Goal: Task Accomplishment & Management: Manage account settings

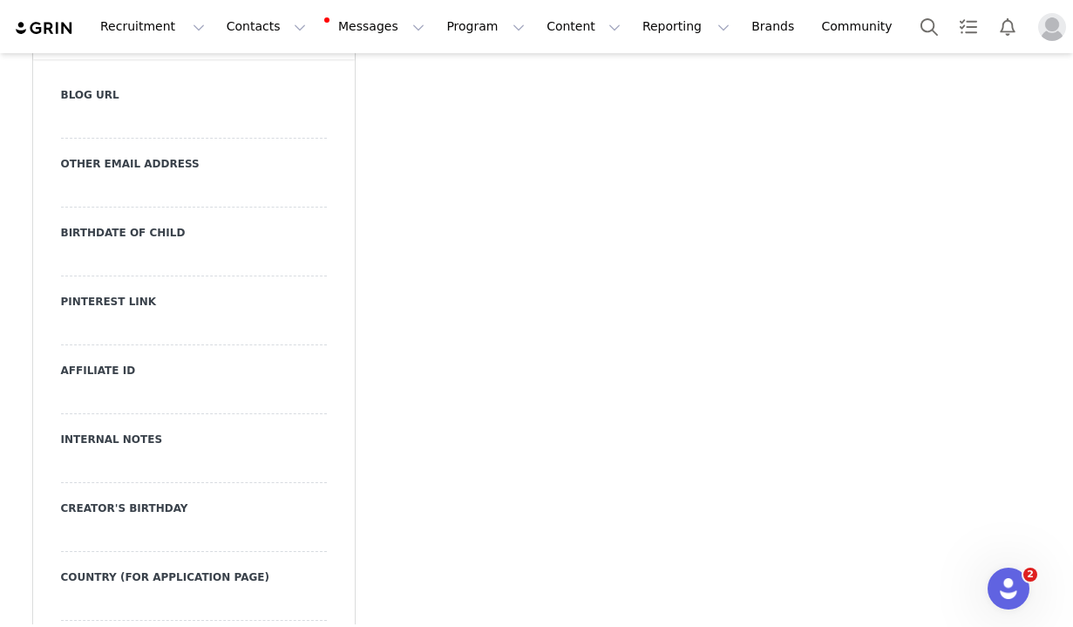
scroll to position [1845, 0]
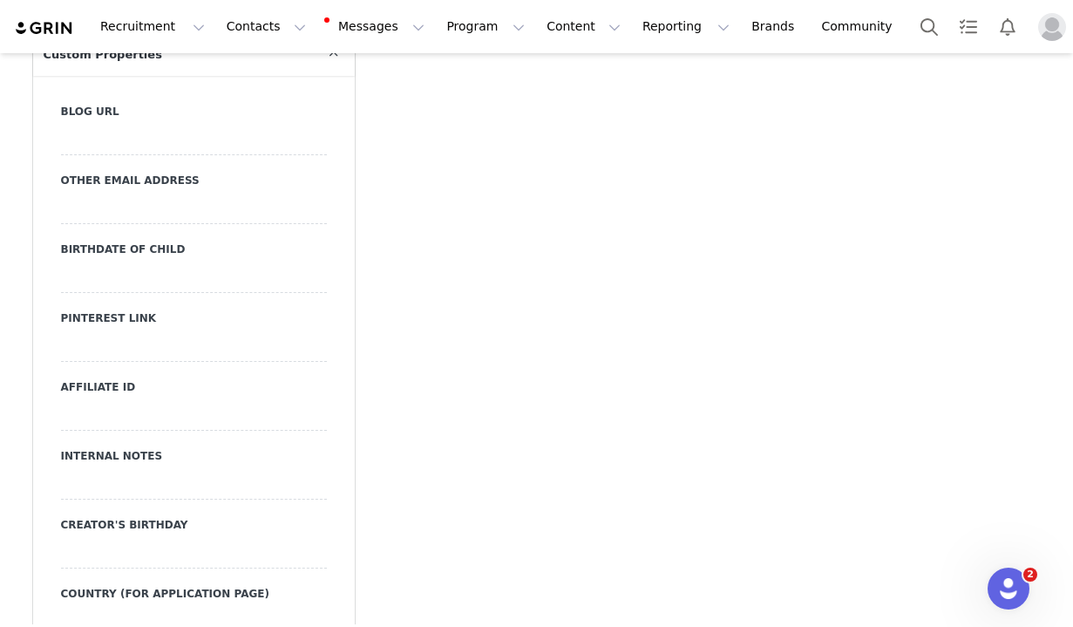
click at [162, 262] on div at bounding box center [194, 277] width 266 height 31
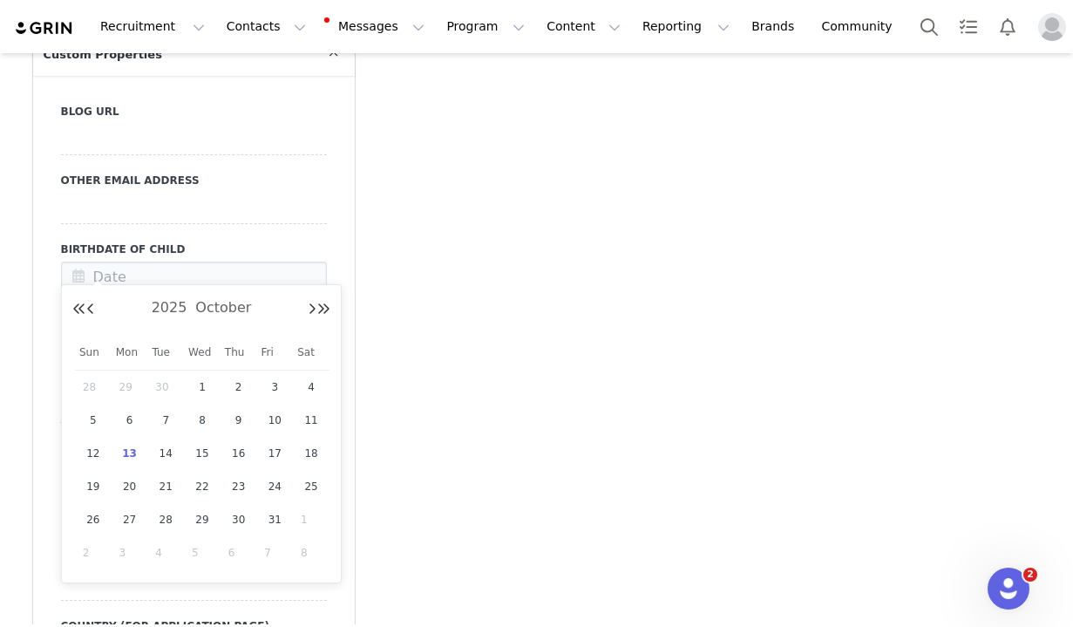
click at [162, 262] on input "text" at bounding box center [194, 277] width 266 height 31
click at [160, 310] on span "2025" at bounding box center [169, 307] width 44 height 17
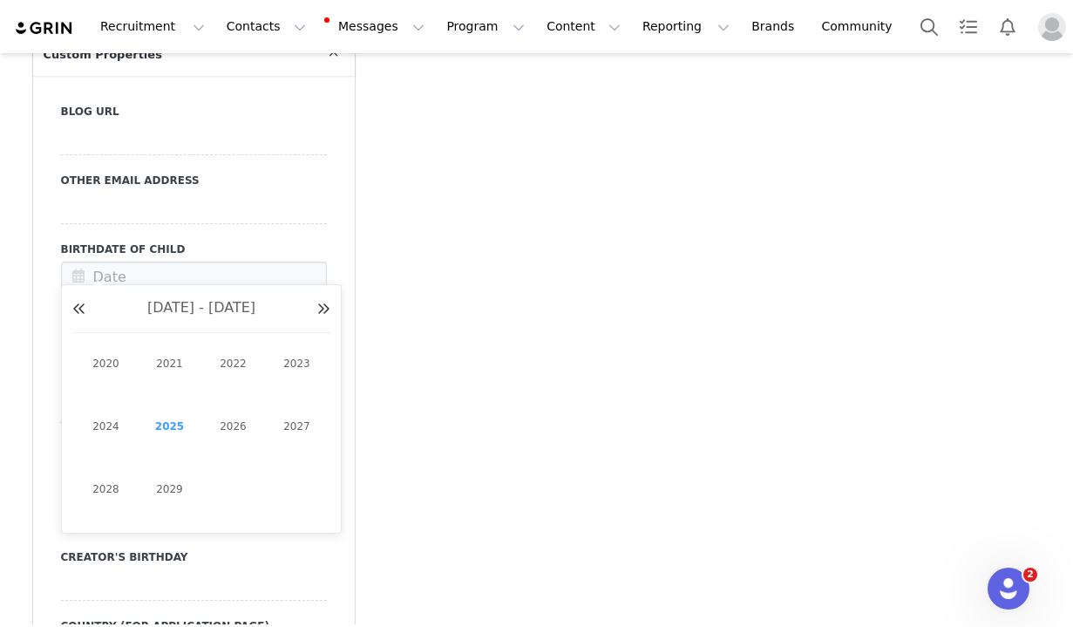
drag, startPoint x: 112, startPoint y: 419, endPoint x: 144, endPoint y: 334, distance: 90.2
click at [112, 419] on link "2024" at bounding box center [106, 426] width 42 height 28
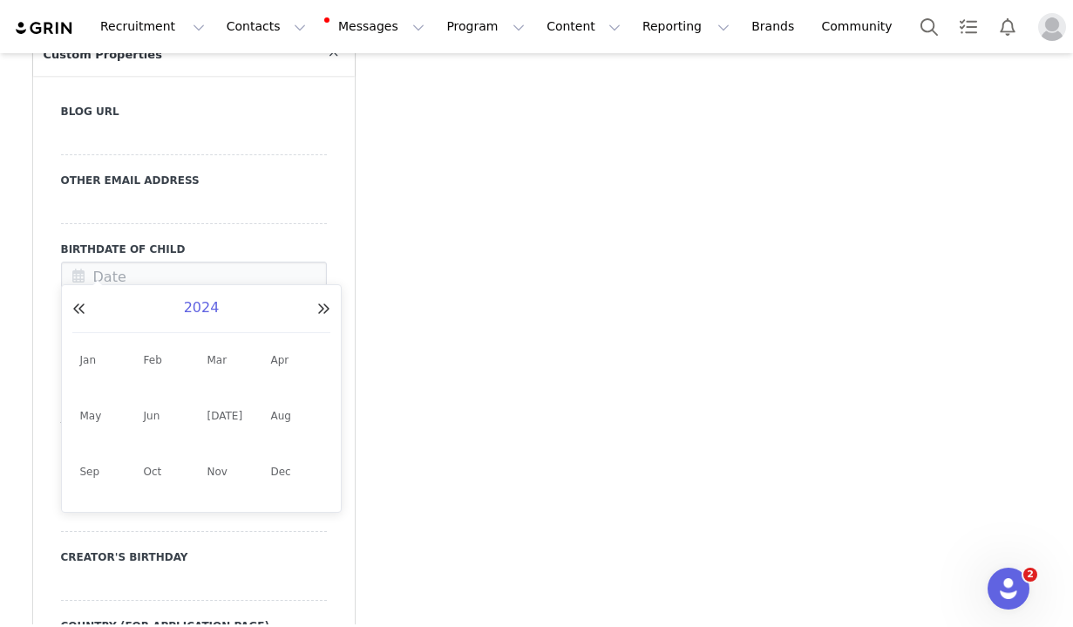
click at [191, 310] on span "2024" at bounding box center [202, 307] width 44 height 17
click at [191, 310] on span "[DATE] - [DATE]" at bounding box center [201, 307] width 117 height 17
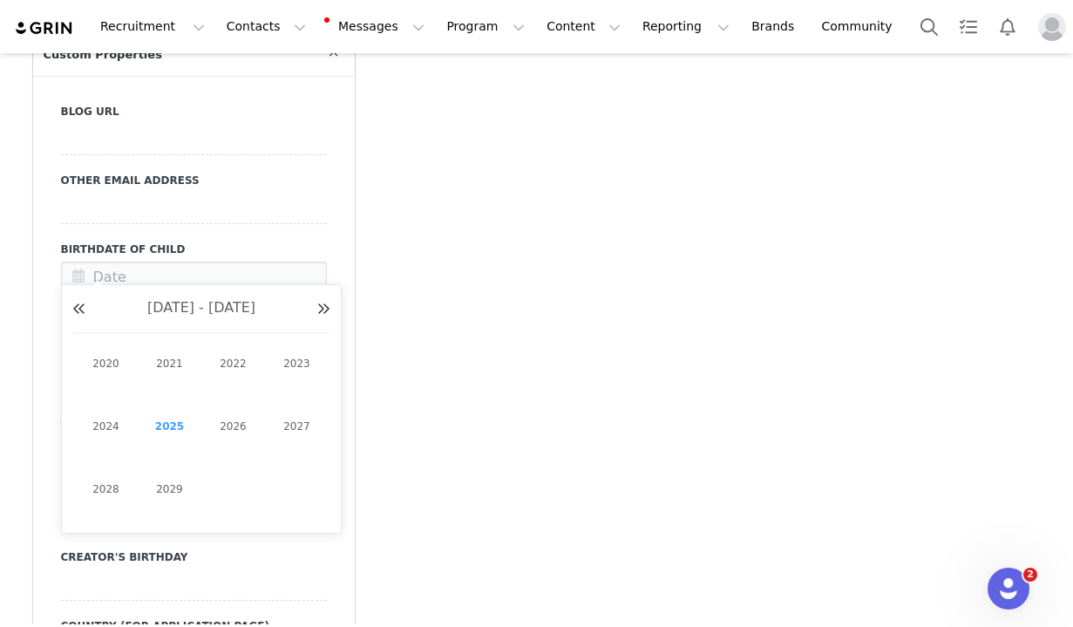
click at [104, 425] on link "2024" at bounding box center [106, 426] width 42 height 28
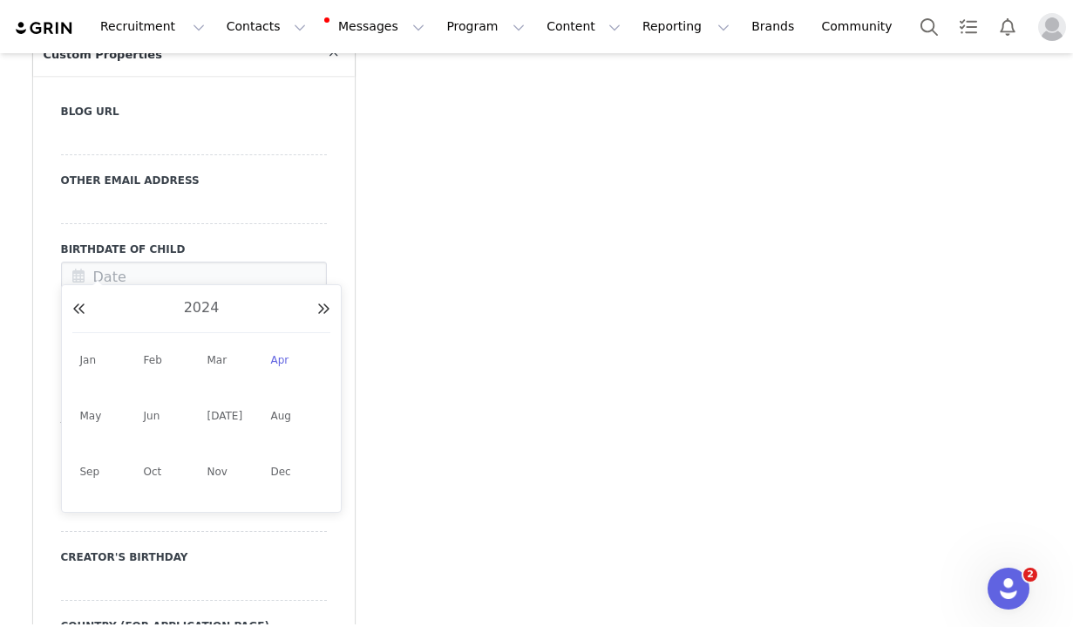
click at [274, 358] on link "Apr" at bounding box center [297, 359] width 52 height 31
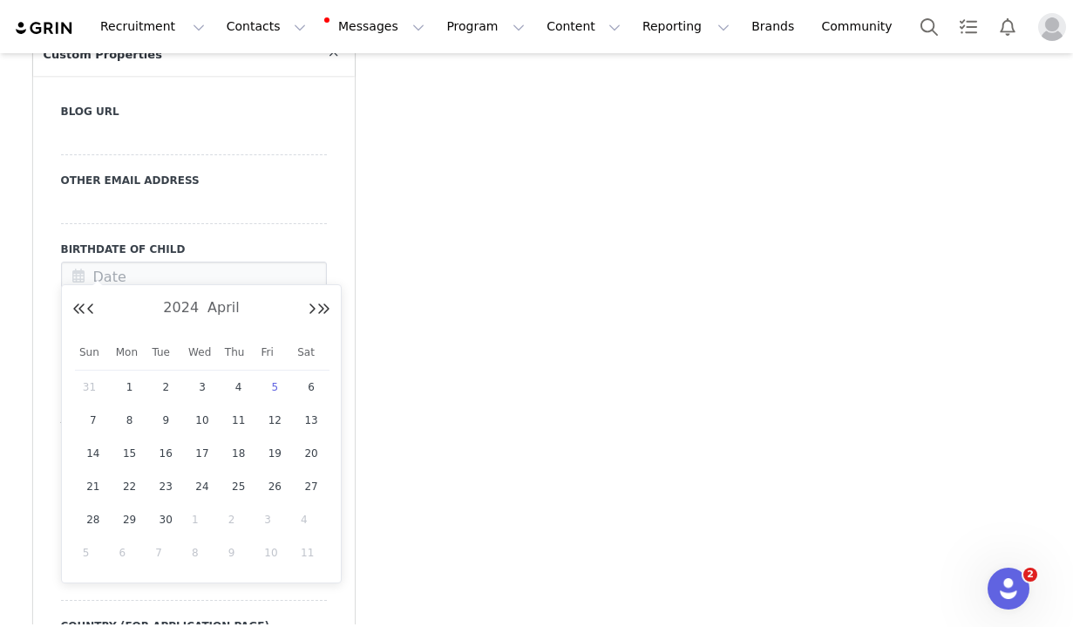
click at [274, 387] on span "5" at bounding box center [274, 387] width 21 height 21
type input "[DATE]"
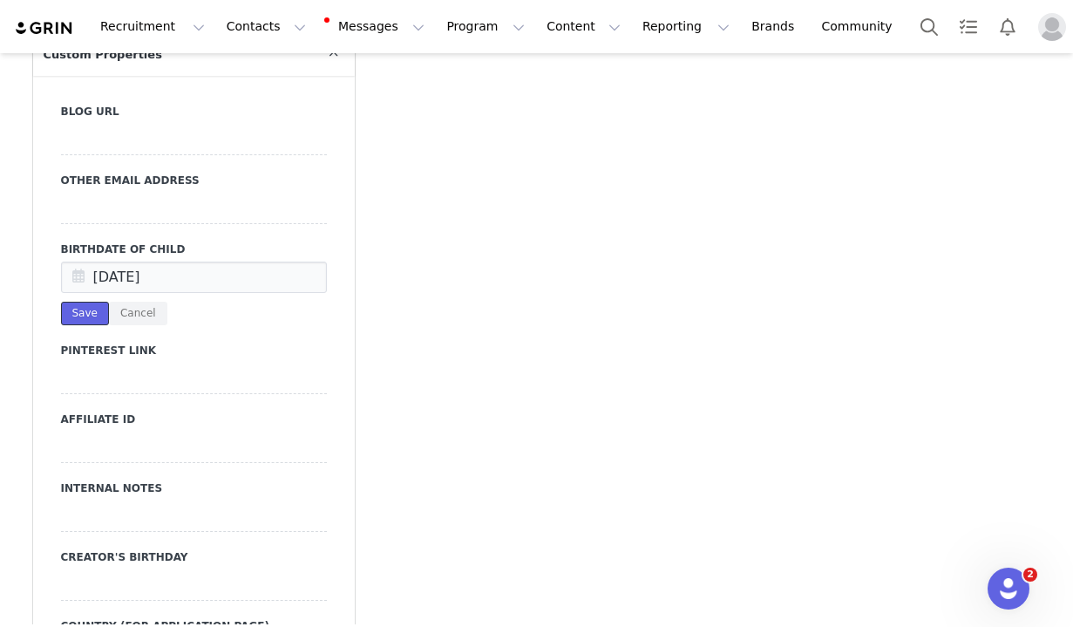
click at [86, 302] on button "Save" at bounding box center [85, 314] width 48 height 24
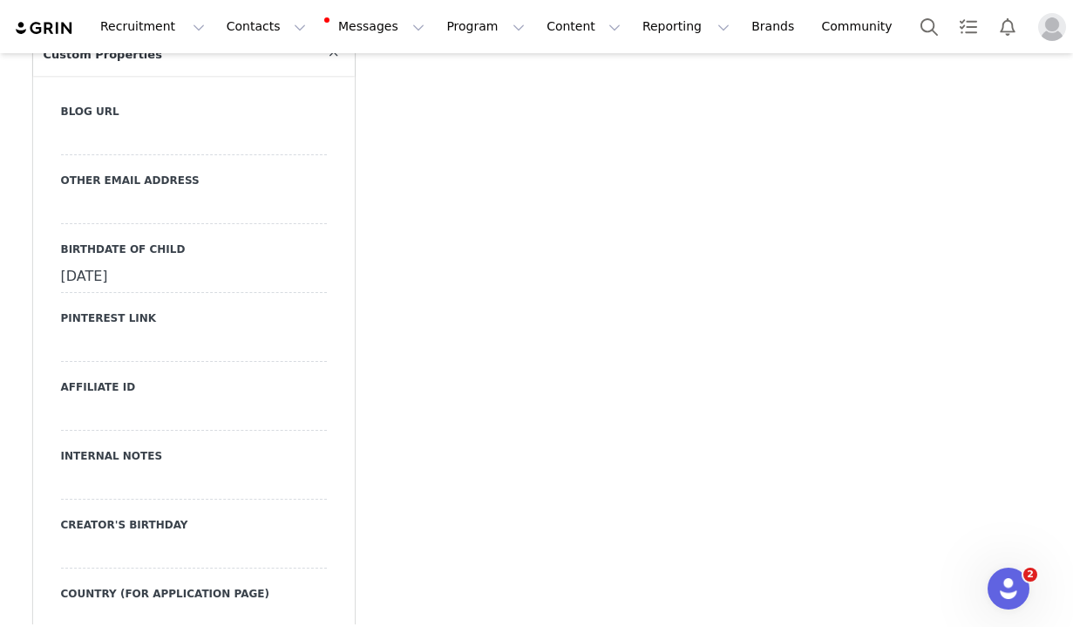
scroll to position [1898, 0]
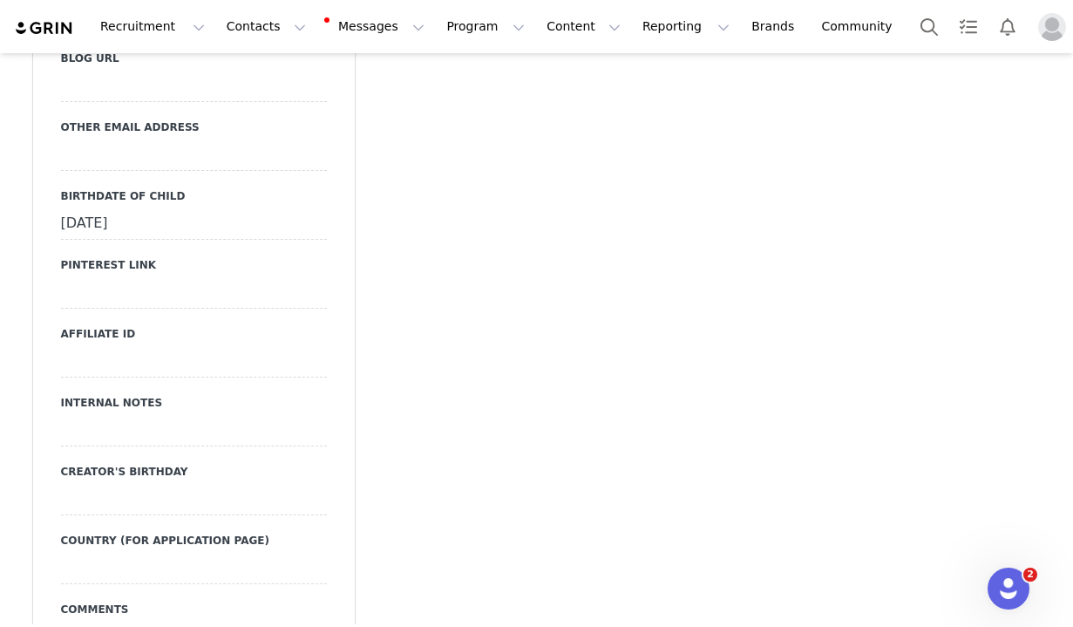
click at [122, 415] on div at bounding box center [194, 430] width 266 height 31
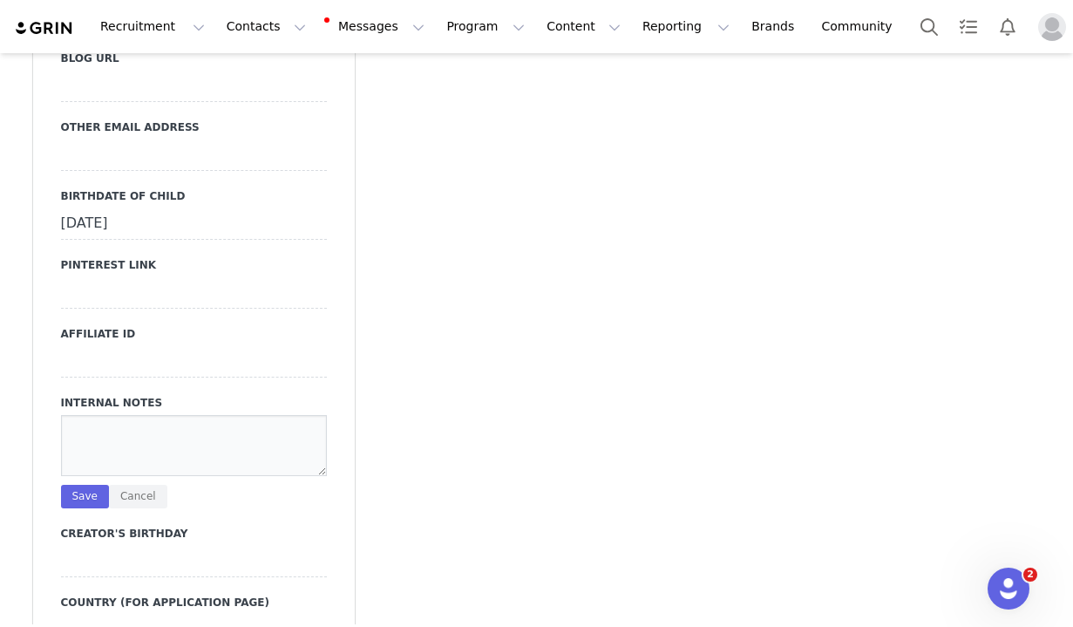
click at [122, 415] on textarea at bounding box center [194, 445] width 266 height 61
type textarea "Miss [PERSON_NAME]"
click at [85, 460] on div "Miss [PERSON_NAME] Save Cancel" at bounding box center [194, 461] width 266 height 93
click at [81, 485] on button "Save" at bounding box center [85, 497] width 48 height 24
